Goal: Download file/media

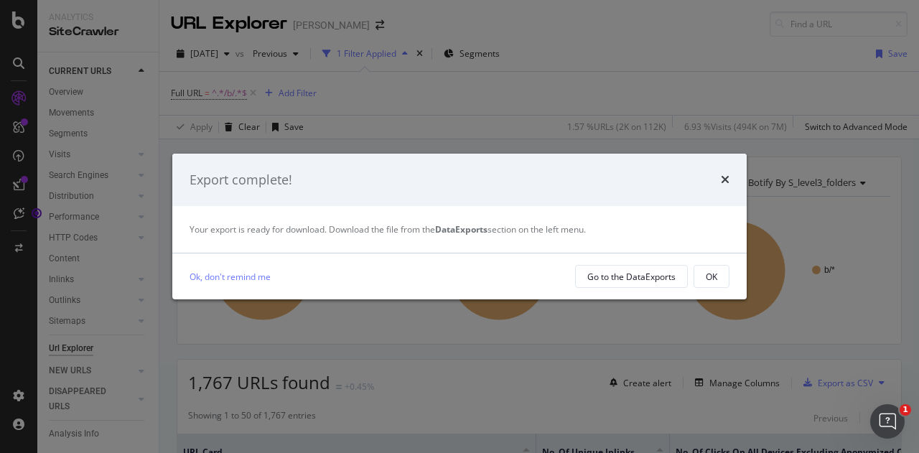
scroll to position [170, 0]
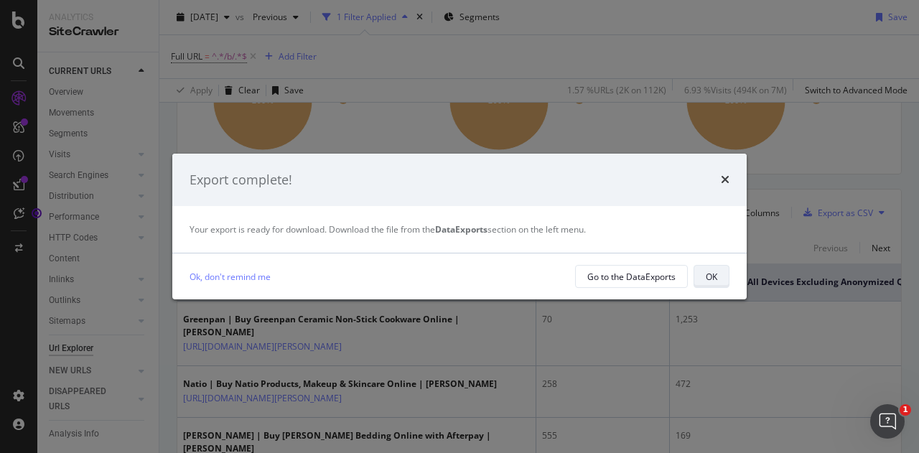
click at [706, 270] on div "OK" at bounding box center [711, 276] width 11 height 20
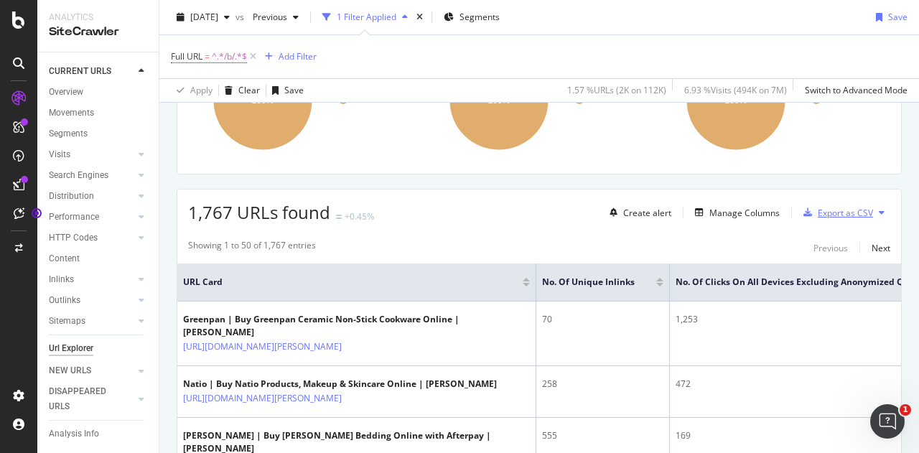
scroll to position [0, 0]
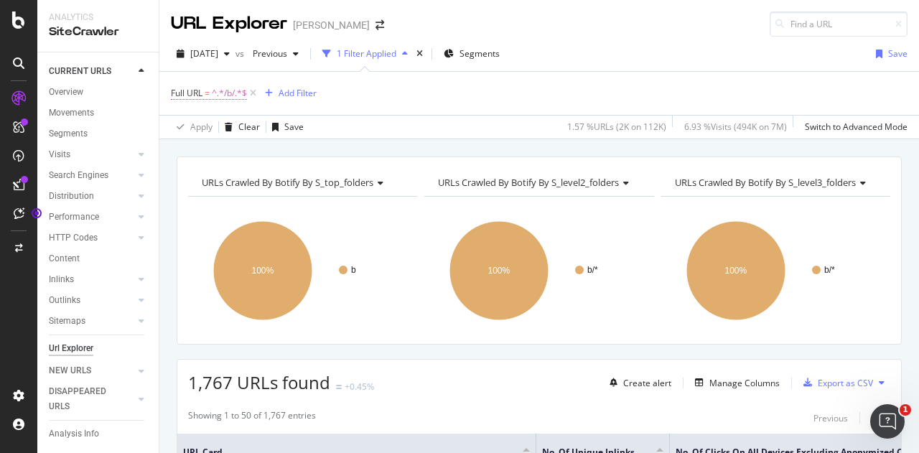
click at [231, 93] on span "^.*/b/.*$" at bounding box center [229, 93] width 35 height 20
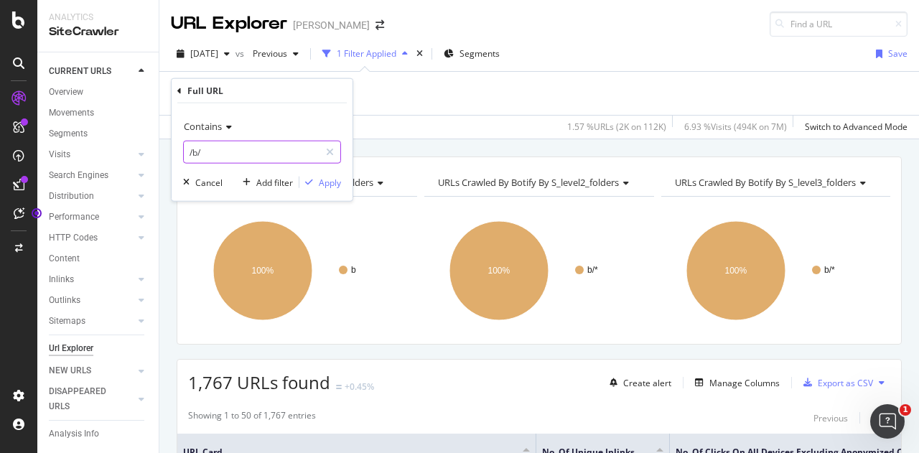
click at [239, 147] on input "/b/" at bounding box center [252, 152] width 136 height 23
type input "/content/"
click at [322, 187] on div "Apply" at bounding box center [330, 182] width 22 height 12
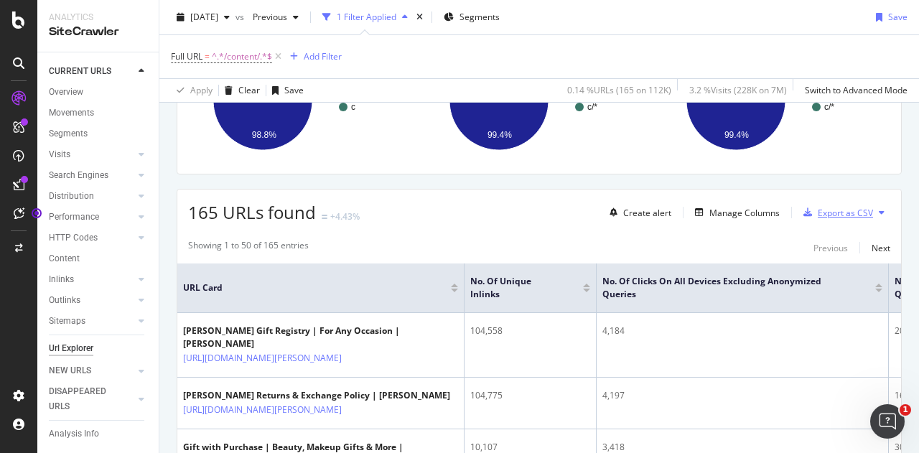
click at [804, 210] on icon "button" at bounding box center [808, 212] width 9 height 9
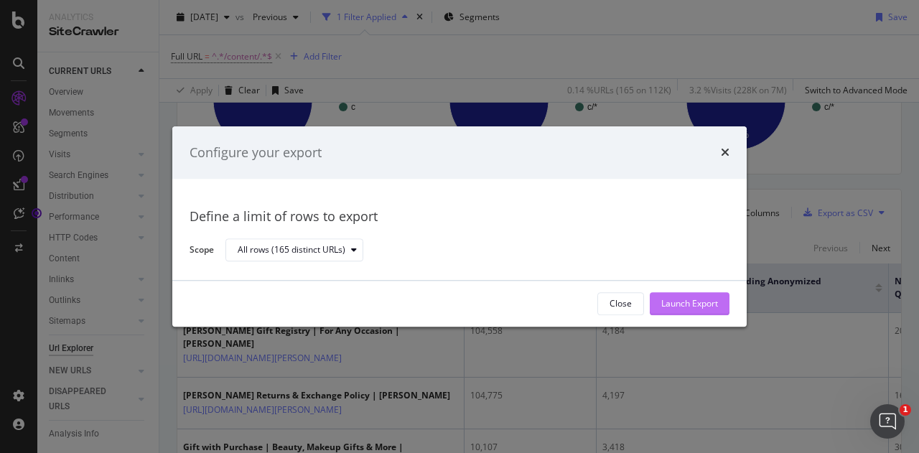
click at [667, 297] on div "Launch Export" at bounding box center [690, 304] width 57 height 22
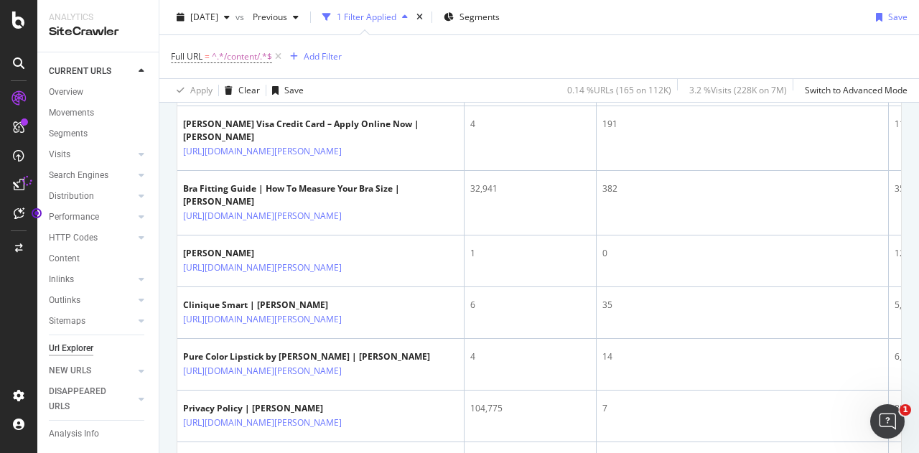
scroll to position [2839, 0]
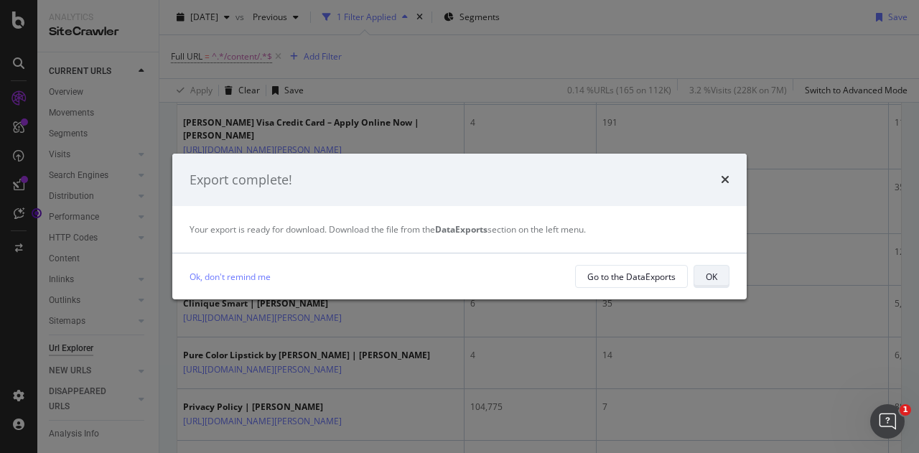
click at [711, 280] on div "OK" at bounding box center [711, 277] width 11 height 12
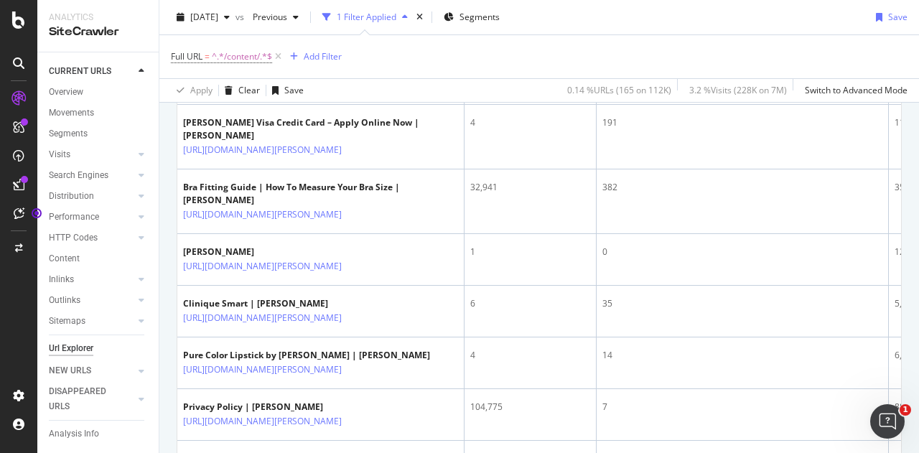
scroll to position [154, 0]
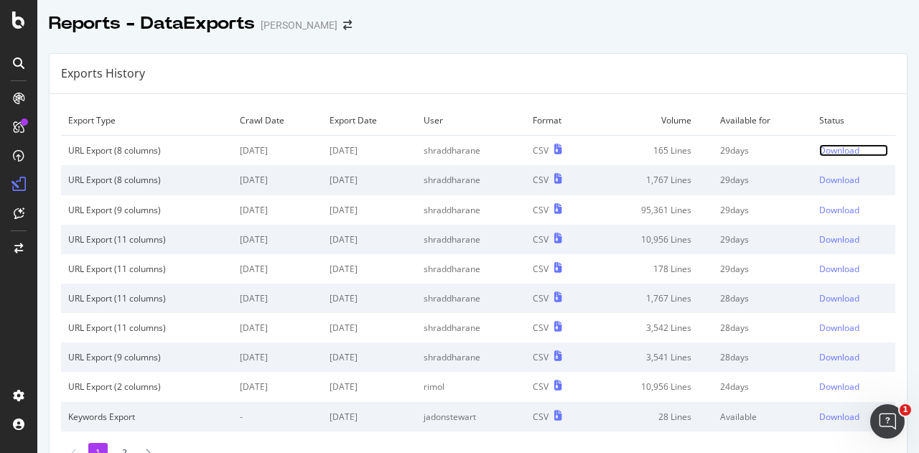
click at [822, 155] on div "Download" at bounding box center [840, 150] width 40 height 12
